Goal: Task Accomplishment & Management: Use online tool/utility

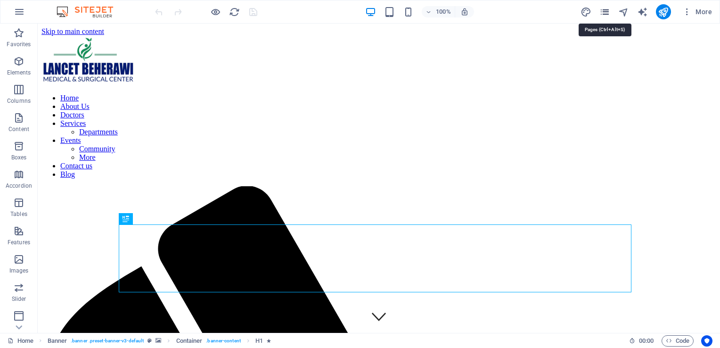
click at [608, 12] on icon "pages" at bounding box center [604, 12] width 11 height 11
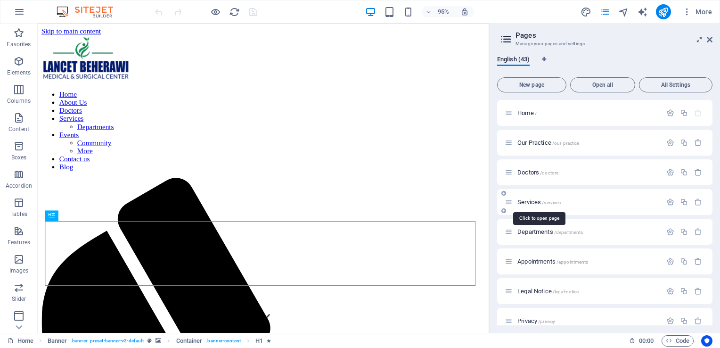
click at [531, 200] on span "Services /services" at bounding box center [538, 201] width 43 height 7
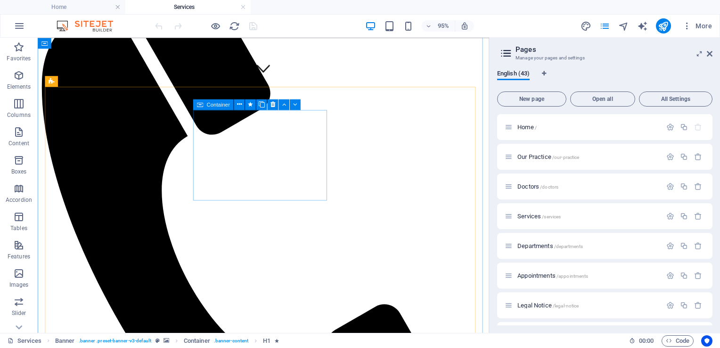
scroll to position [324, 0]
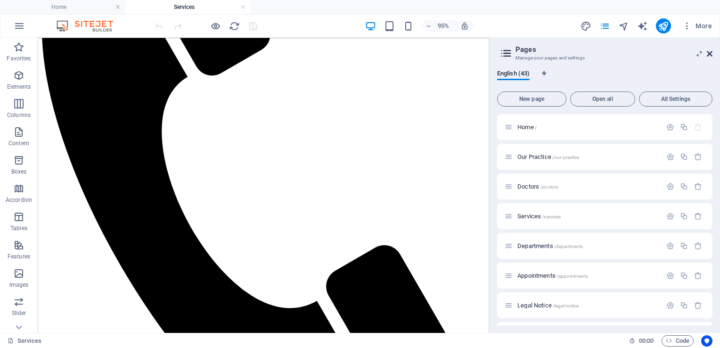
click at [711, 52] on icon at bounding box center [709, 54] width 6 height 8
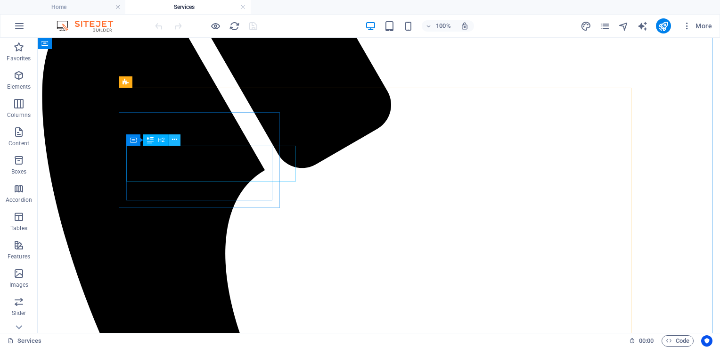
click at [173, 143] on icon at bounding box center [174, 140] width 5 height 10
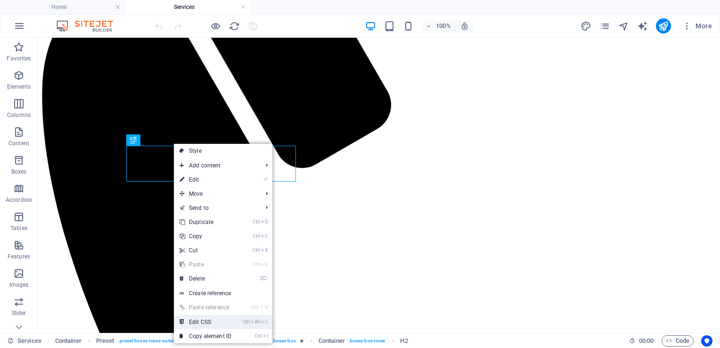
click at [210, 321] on link "Ctrl Alt C Edit CSS" at bounding box center [205, 322] width 63 height 14
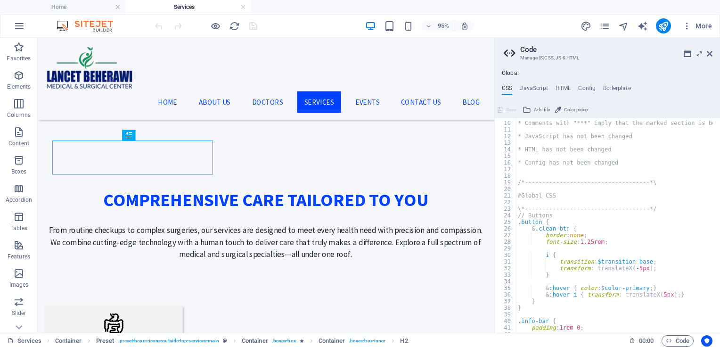
scroll to position [58, 0]
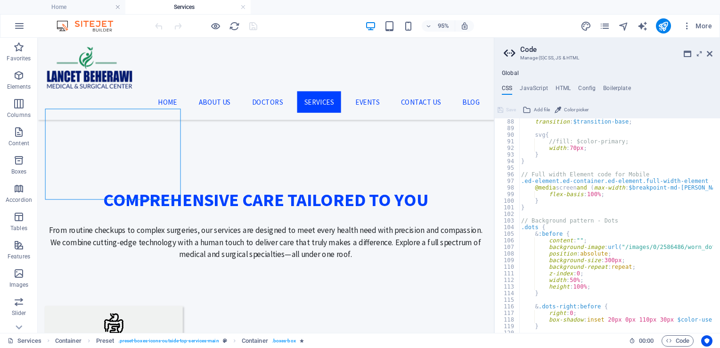
scroll to position [574, 0]
click at [96, 135] on icon at bounding box center [97, 134] width 5 height 9
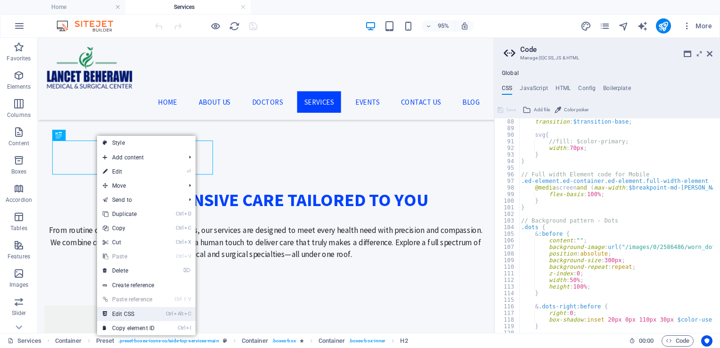
click at [127, 319] on link "Ctrl Alt C Edit CSS" at bounding box center [128, 314] width 63 height 14
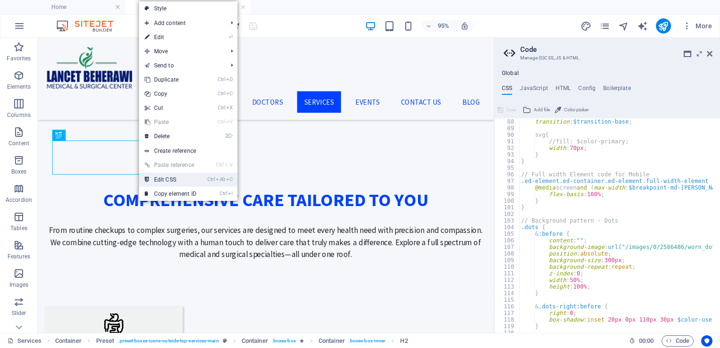
click at [177, 182] on link "Ctrl Alt C Edit CSS" at bounding box center [170, 179] width 63 height 14
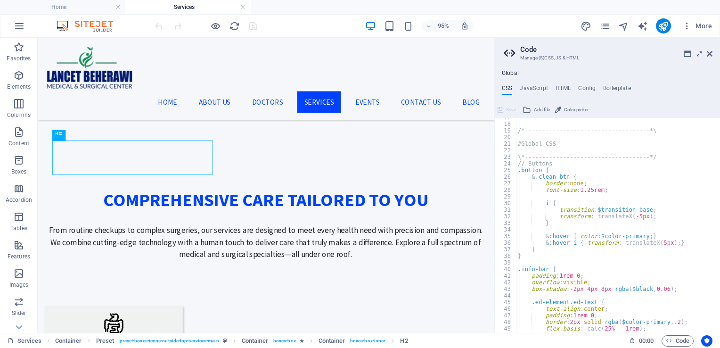
scroll to position [110, 0]
click at [98, 130] on icon at bounding box center [97, 134] width 5 height 9
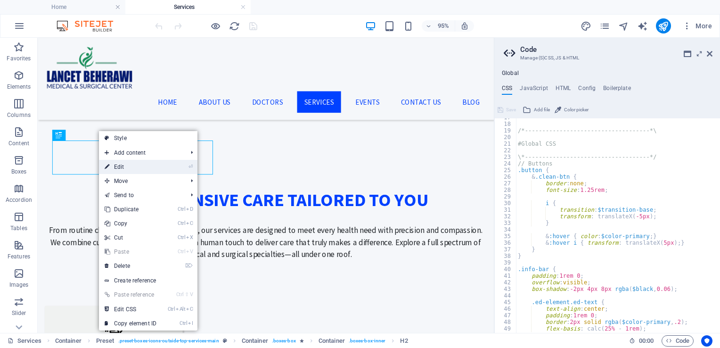
click at [129, 168] on link "⏎ Edit" at bounding box center [130, 167] width 63 height 14
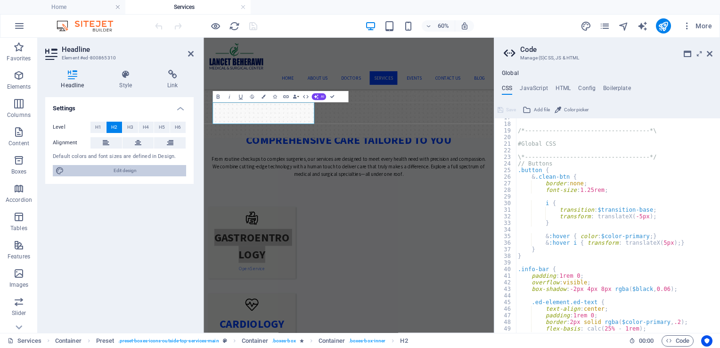
click at [104, 172] on span "Edit design" at bounding box center [125, 170] width 116 height 11
select select "rem"
select select "400"
select select "px"
select select "700"
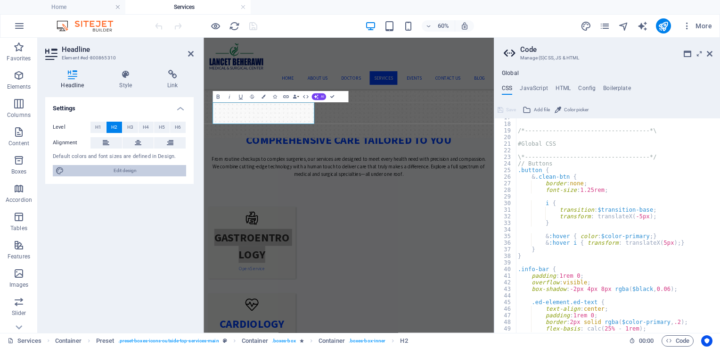
select select "px"
select select "rem"
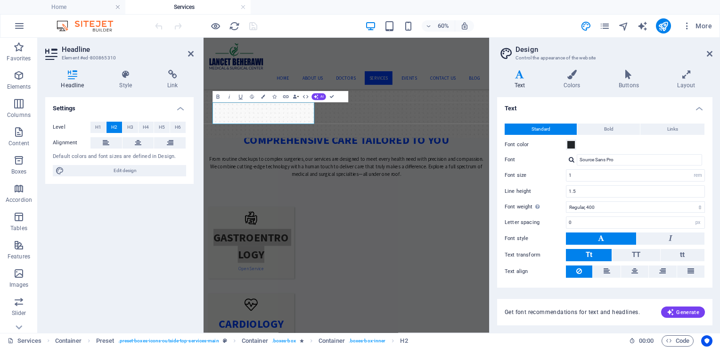
click at [526, 83] on h4 "Text" at bounding box center [521, 80] width 49 height 20
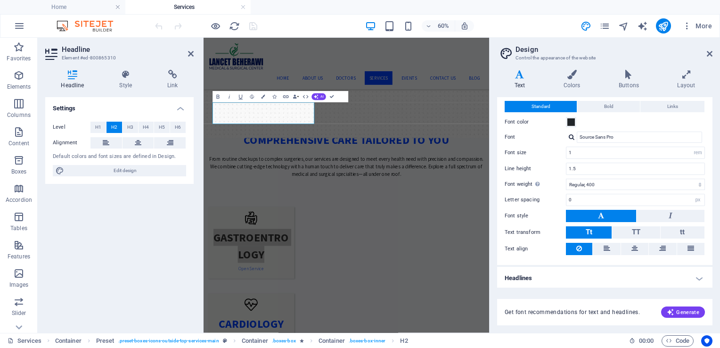
click at [594, 277] on h4 "Headlines" at bounding box center [604, 278] width 215 height 23
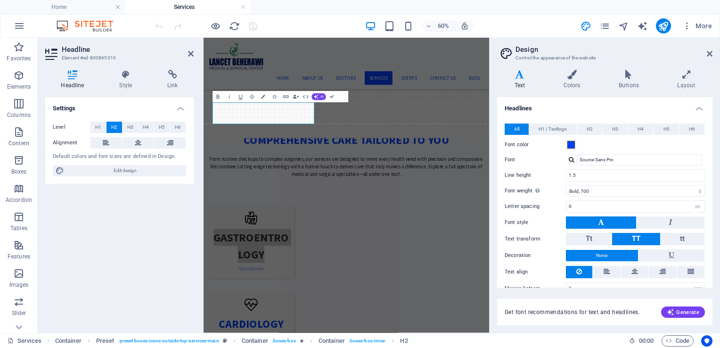
scroll to position [205, 0]
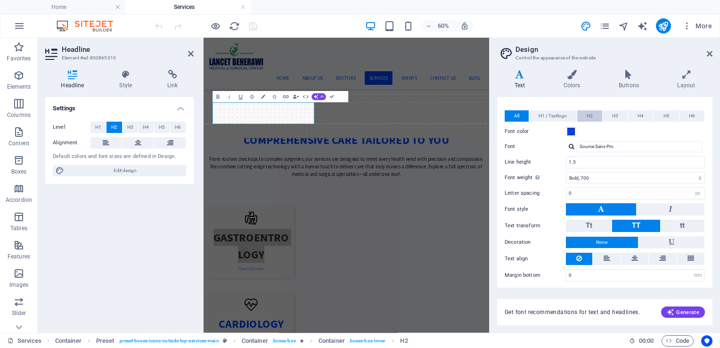
click at [588, 114] on span "H2" at bounding box center [589, 115] width 6 height 11
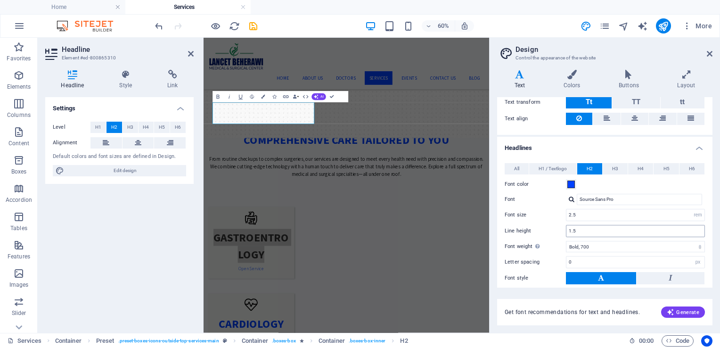
scroll to position [147, 0]
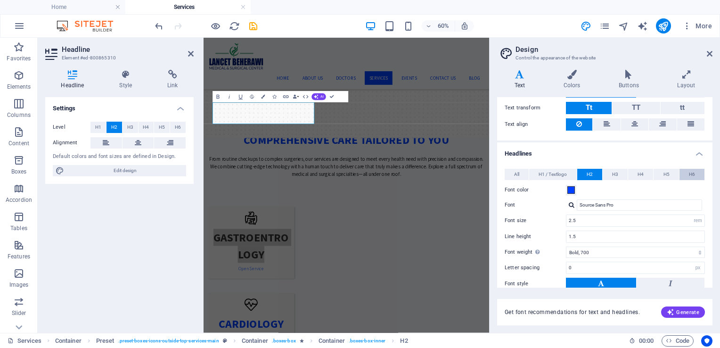
click at [690, 174] on span "H6" at bounding box center [692, 174] width 6 height 11
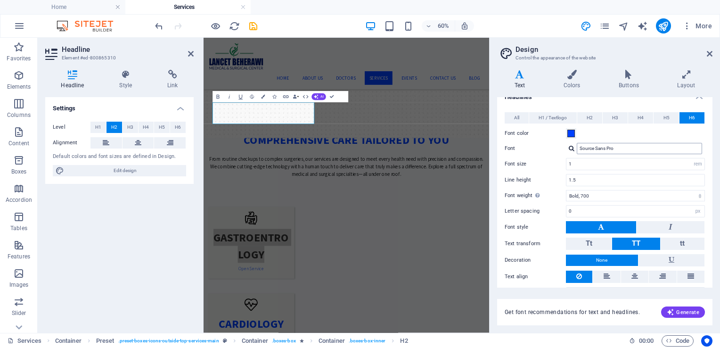
scroll to position [203, 0]
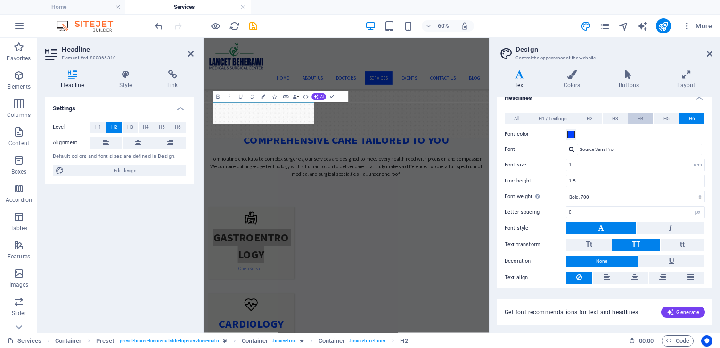
click at [637, 114] on span "H4" at bounding box center [640, 118] width 6 height 11
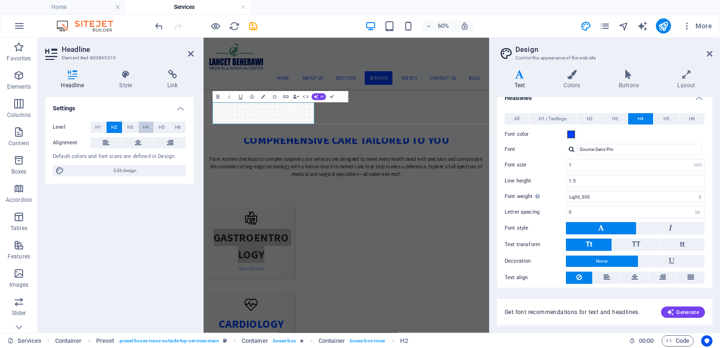
click at [147, 127] on span "H4" at bounding box center [146, 127] width 6 height 11
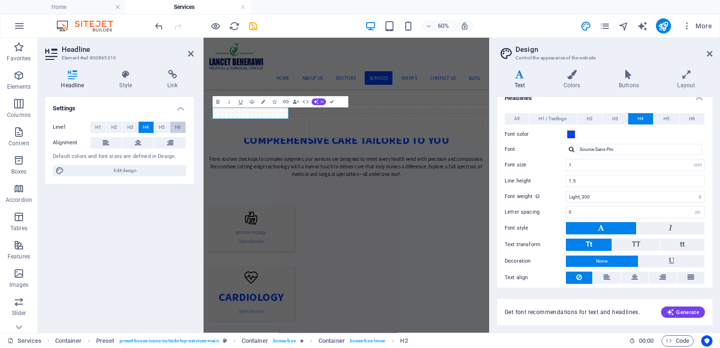
click at [178, 123] on span "H6" at bounding box center [178, 127] width 6 height 11
click at [690, 117] on span "H6" at bounding box center [692, 118] width 6 height 11
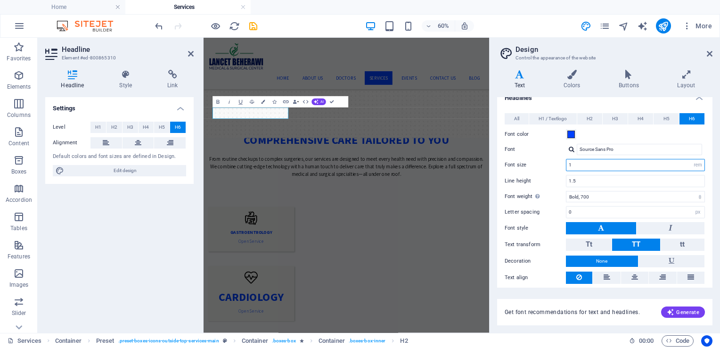
click at [581, 162] on input "1" at bounding box center [635, 164] width 138 height 11
click at [710, 53] on icon at bounding box center [709, 54] width 6 height 8
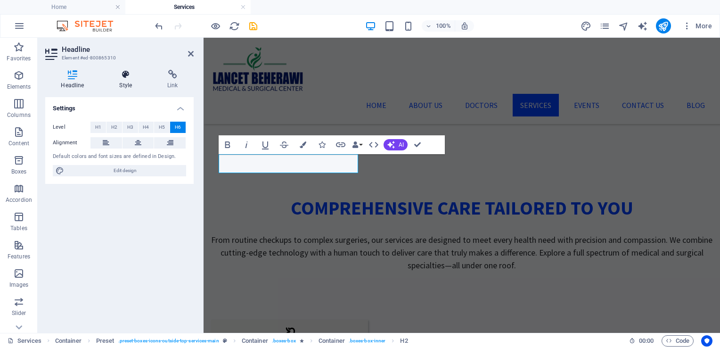
click at [120, 86] on h4 "Style" at bounding box center [128, 80] width 48 height 20
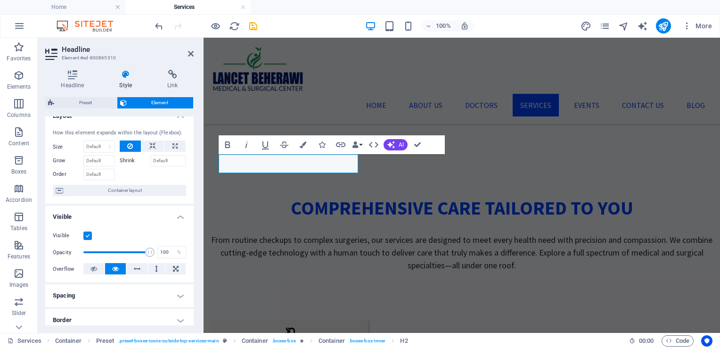
scroll to position [0, 0]
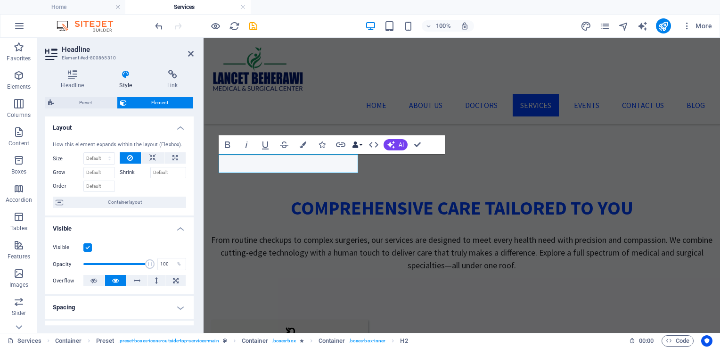
click at [360, 143] on button "Data Bindings" at bounding box center [356, 144] width 13 height 19
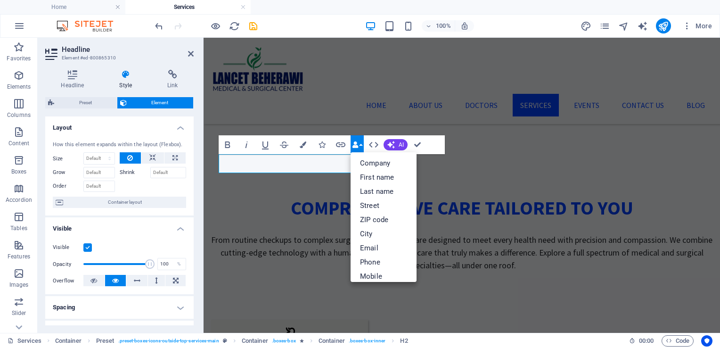
click at [360, 143] on button "Data Bindings" at bounding box center [356, 144] width 13 height 19
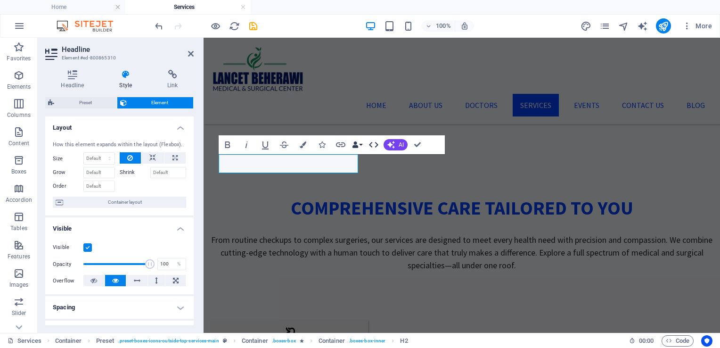
click at [372, 143] on icon "button" at bounding box center [373, 144] width 11 height 11
